Goal: Task Accomplishment & Management: Manage account settings

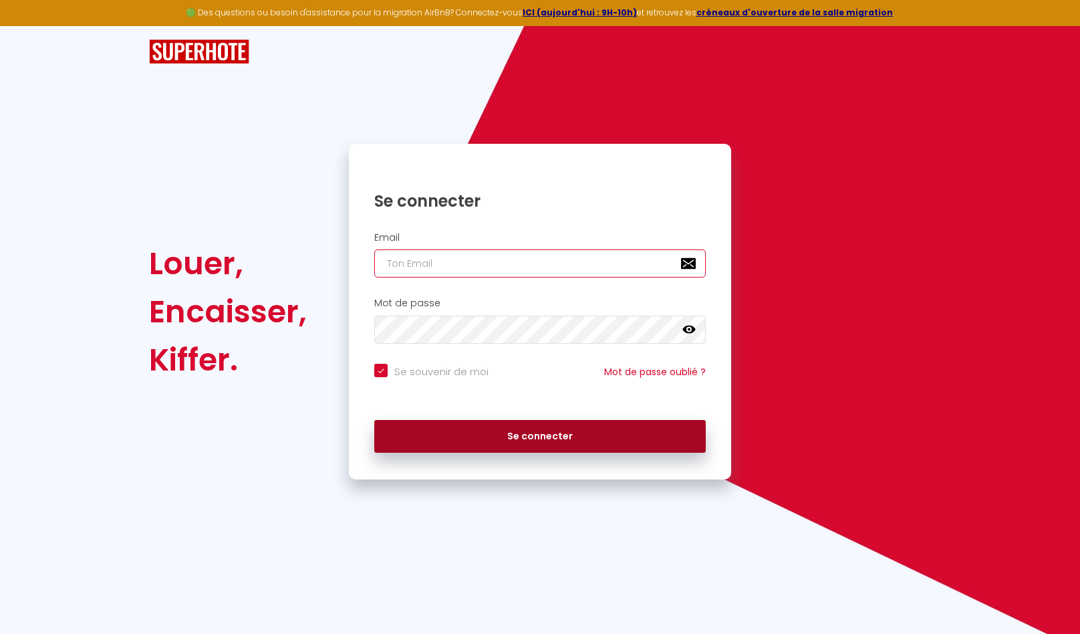
type input "[EMAIL_ADDRESS][DOMAIN_NAME]"
click at [509, 433] on button "Se connecter" at bounding box center [540, 436] width 332 height 33
checkbox input "true"
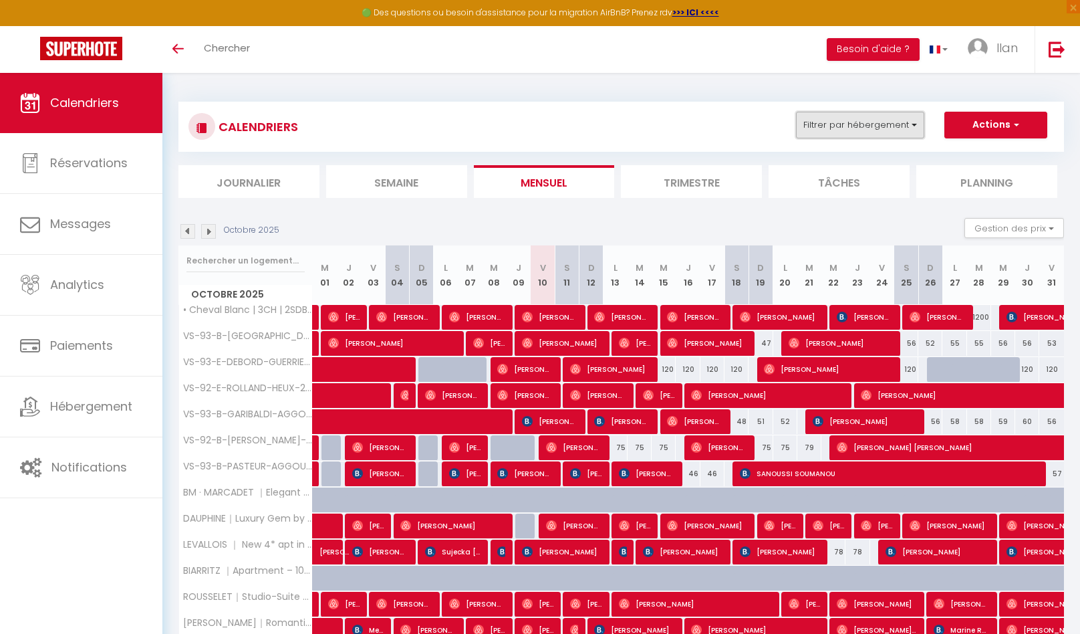
click at [910, 122] on button "Filtrer par hébergement" at bounding box center [860, 125] width 128 height 27
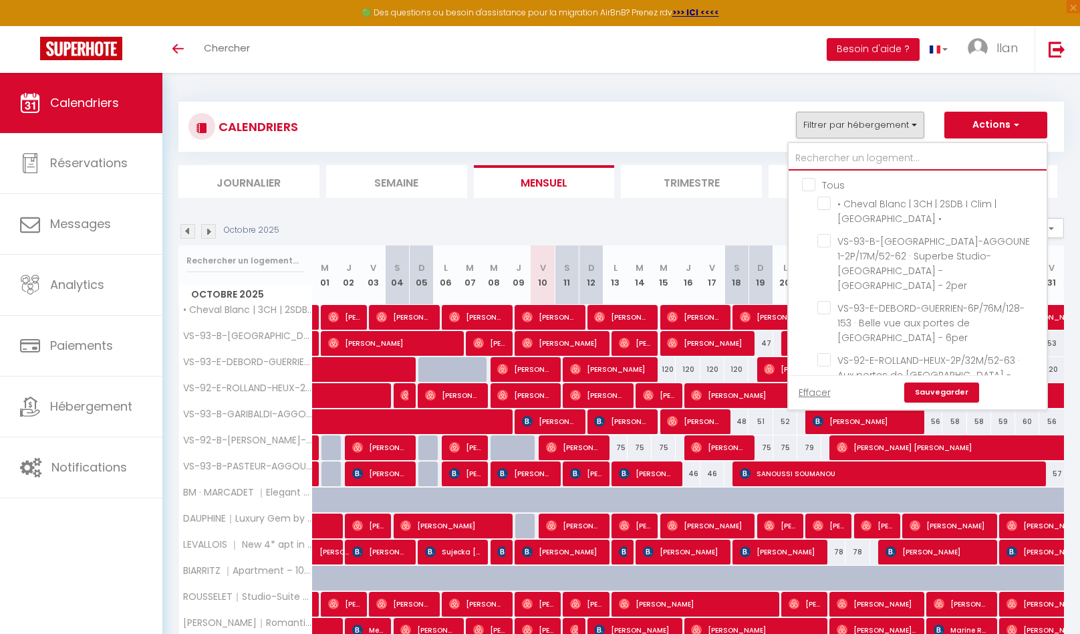
click at [876, 158] on input "text" at bounding box center [918, 158] width 258 height 24
type input "d"
checkbox input "false"
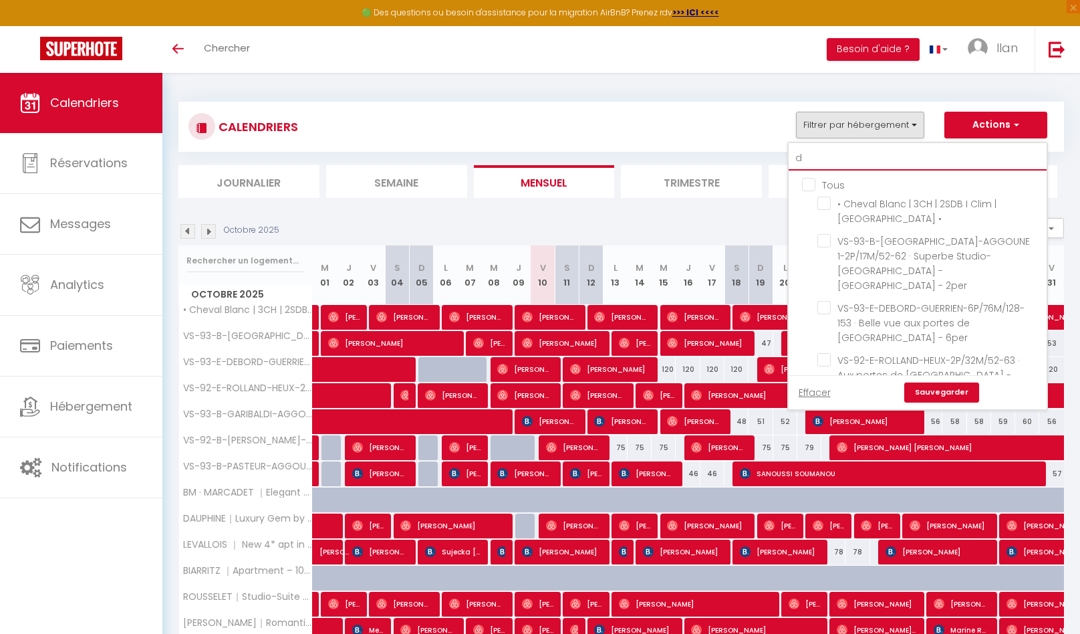
checkbox input "false"
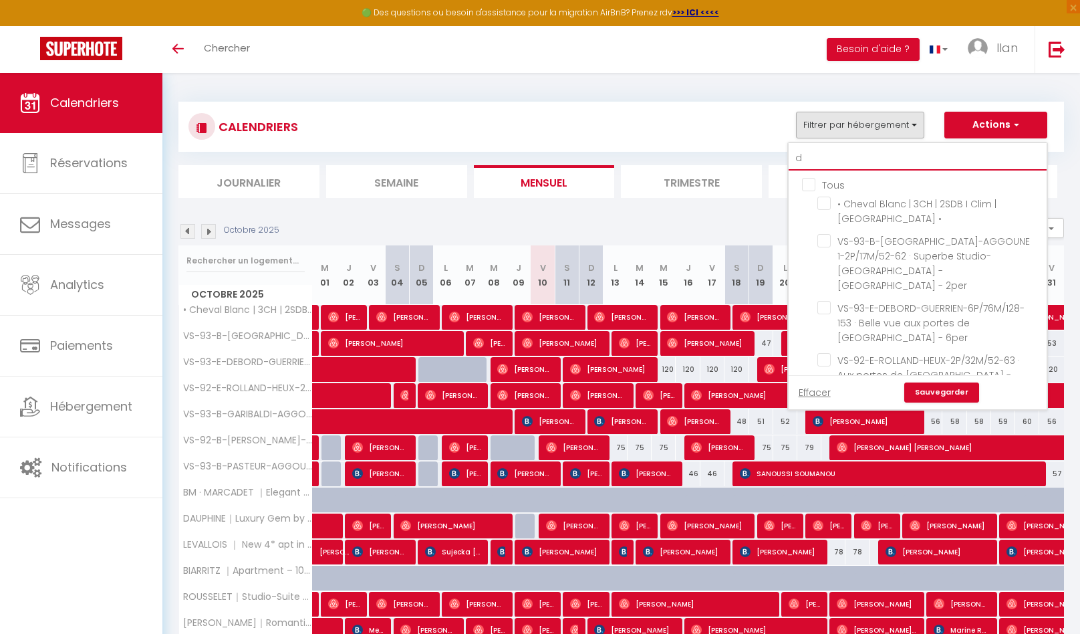
checkbox input "false"
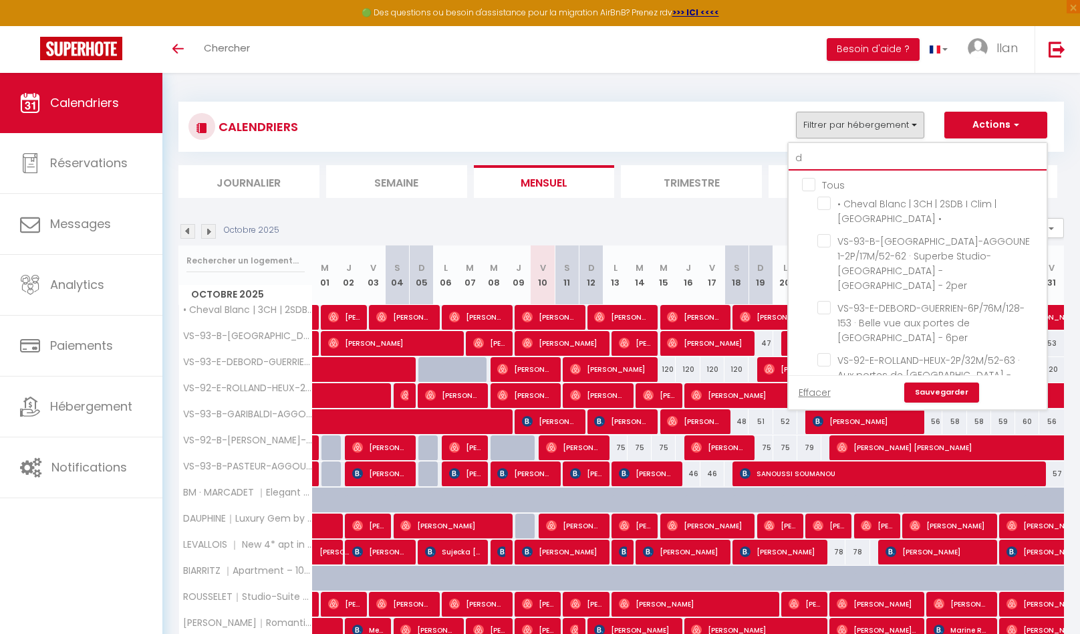
checkbox input "false"
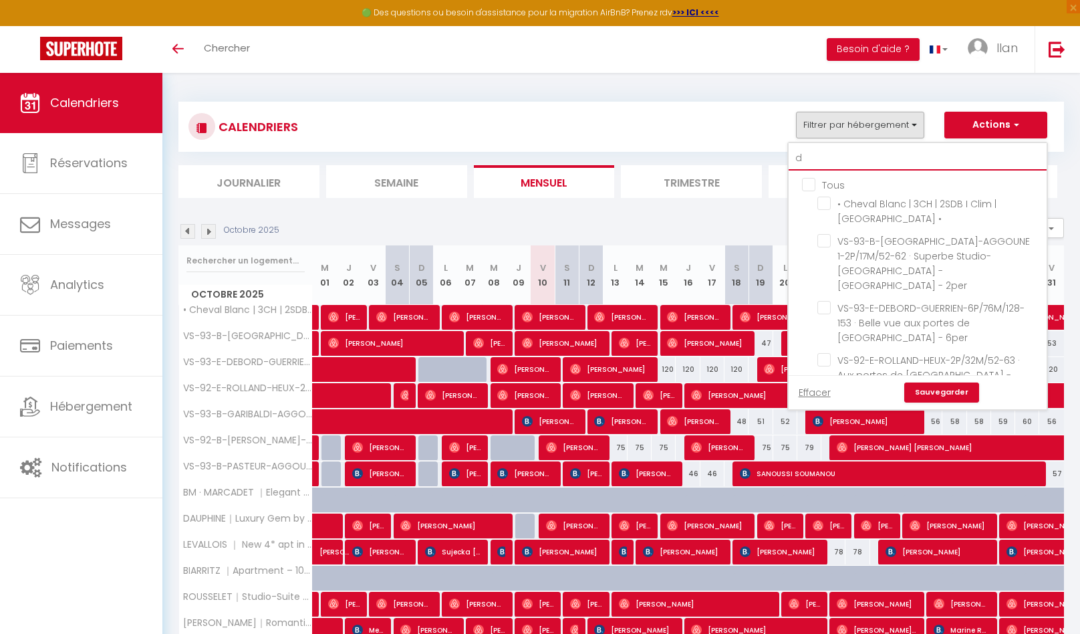
checkbox input "false"
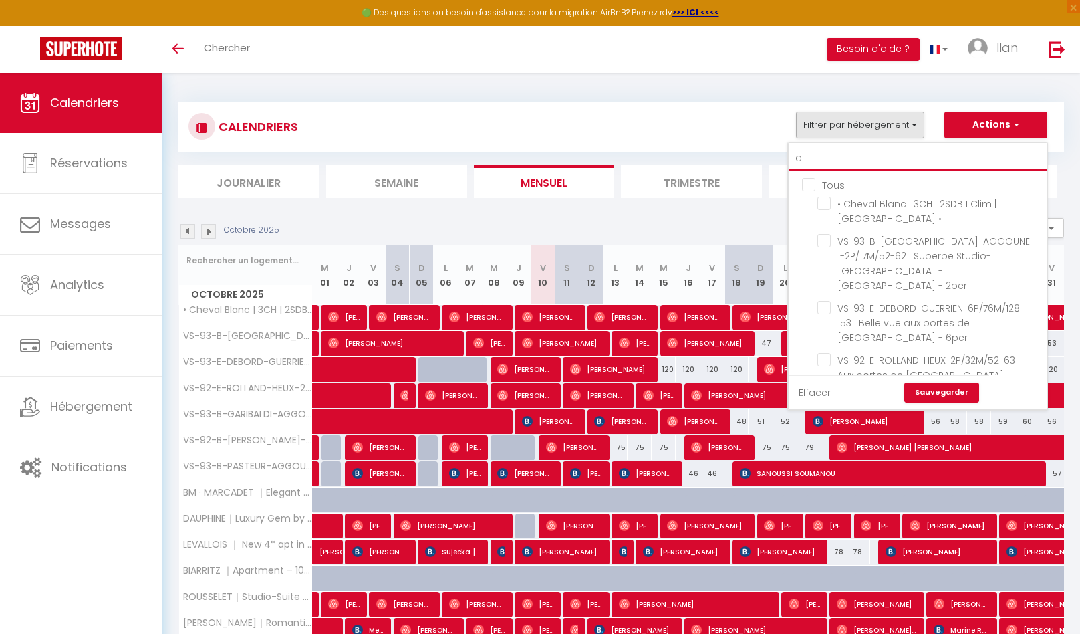
checkbox input "false"
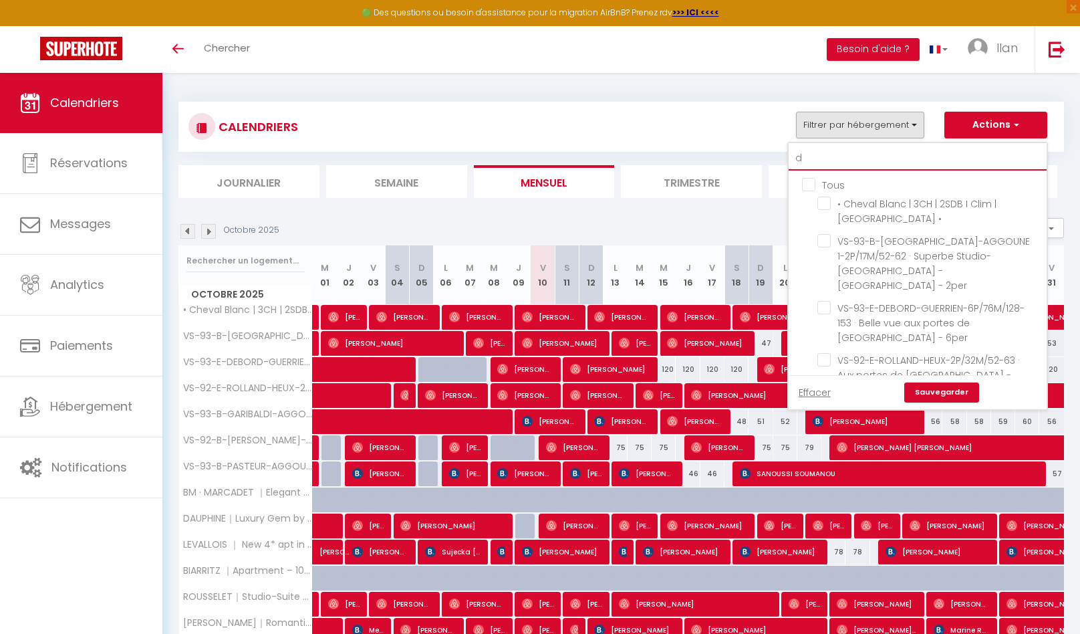
checkbox input "false"
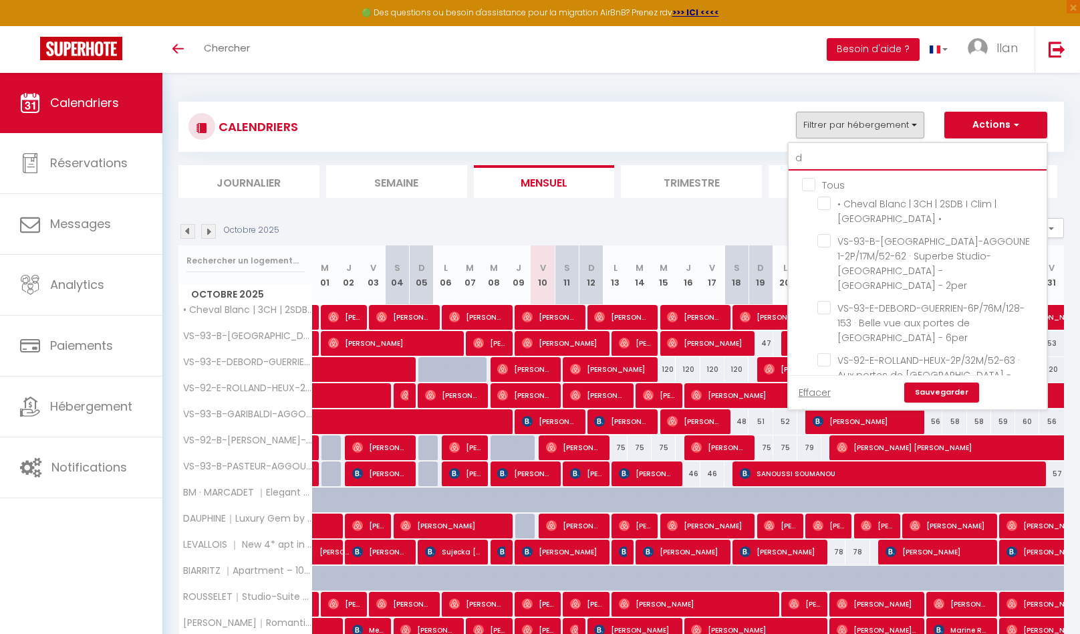
checkbox input "false"
type input "d'"
checkbox input "false"
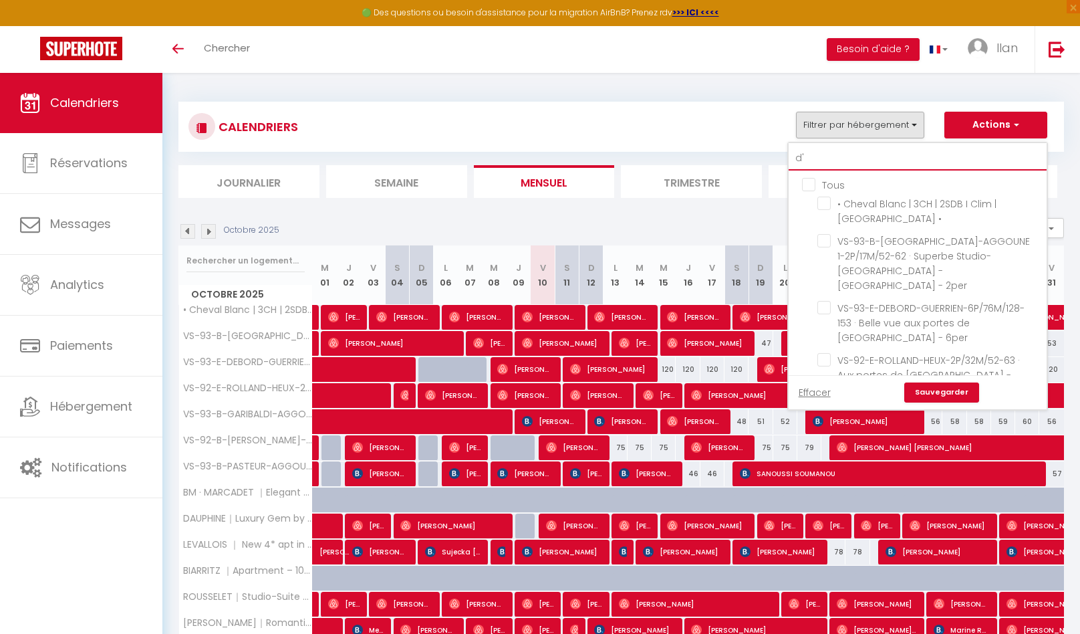
checkbox input "false"
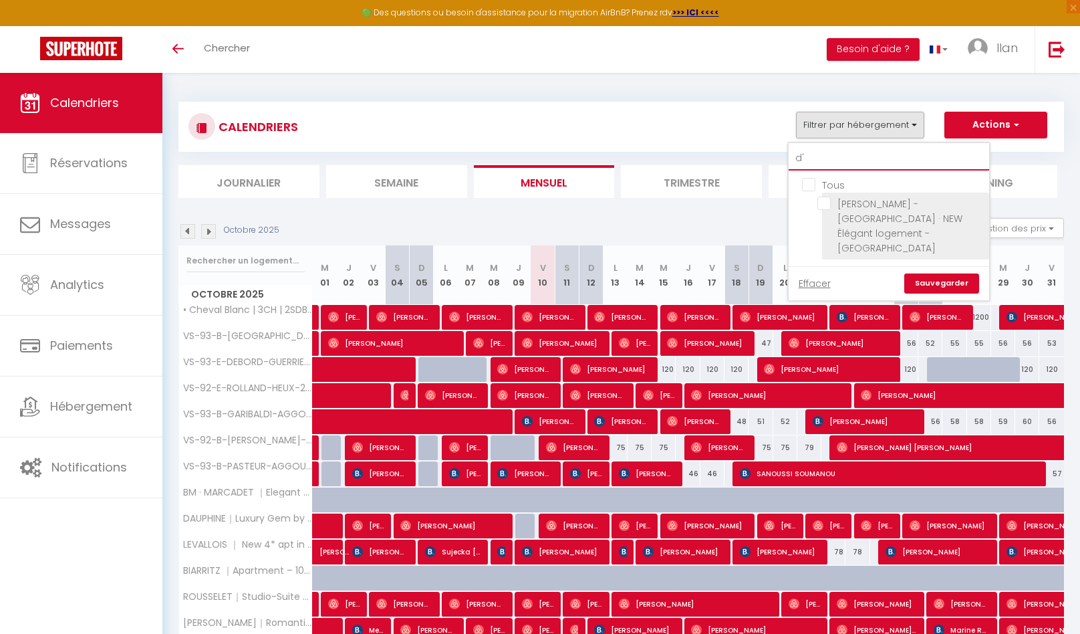
type input "d'"
click at [824, 206] on input "ILANE ELKOUBY - RUE D'ISLY · NEW Élégant logement - proche Vieux-Port & Gare" at bounding box center [901, 203] width 167 height 13
checkbox input "true"
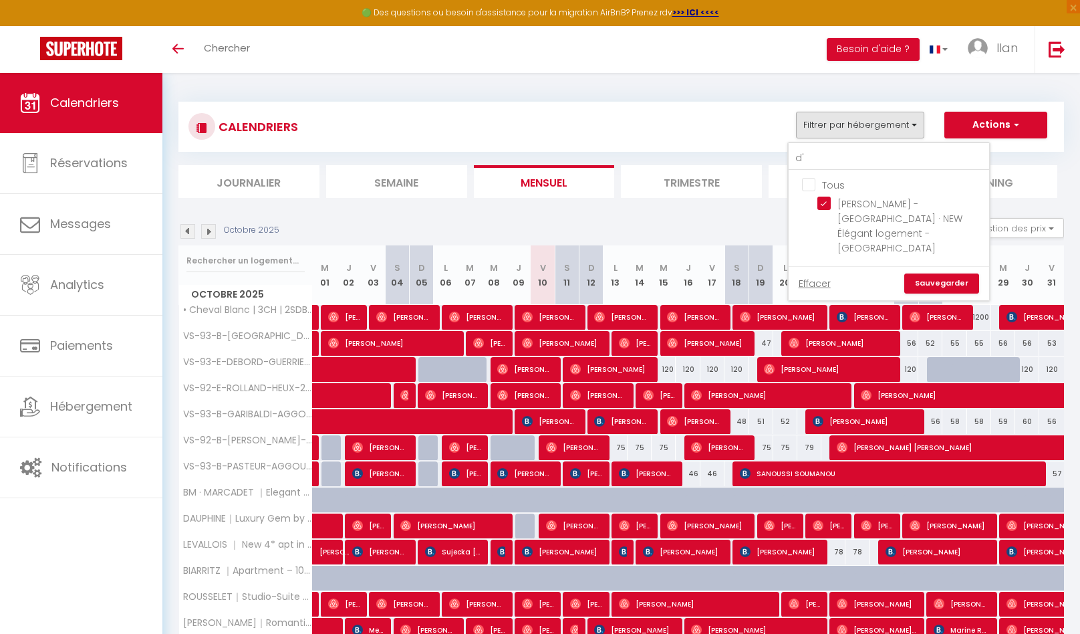
click at [949, 273] on link "Sauvegarder" at bounding box center [941, 283] width 75 height 20
